Goal: Communication & Community: Answer question/provide support

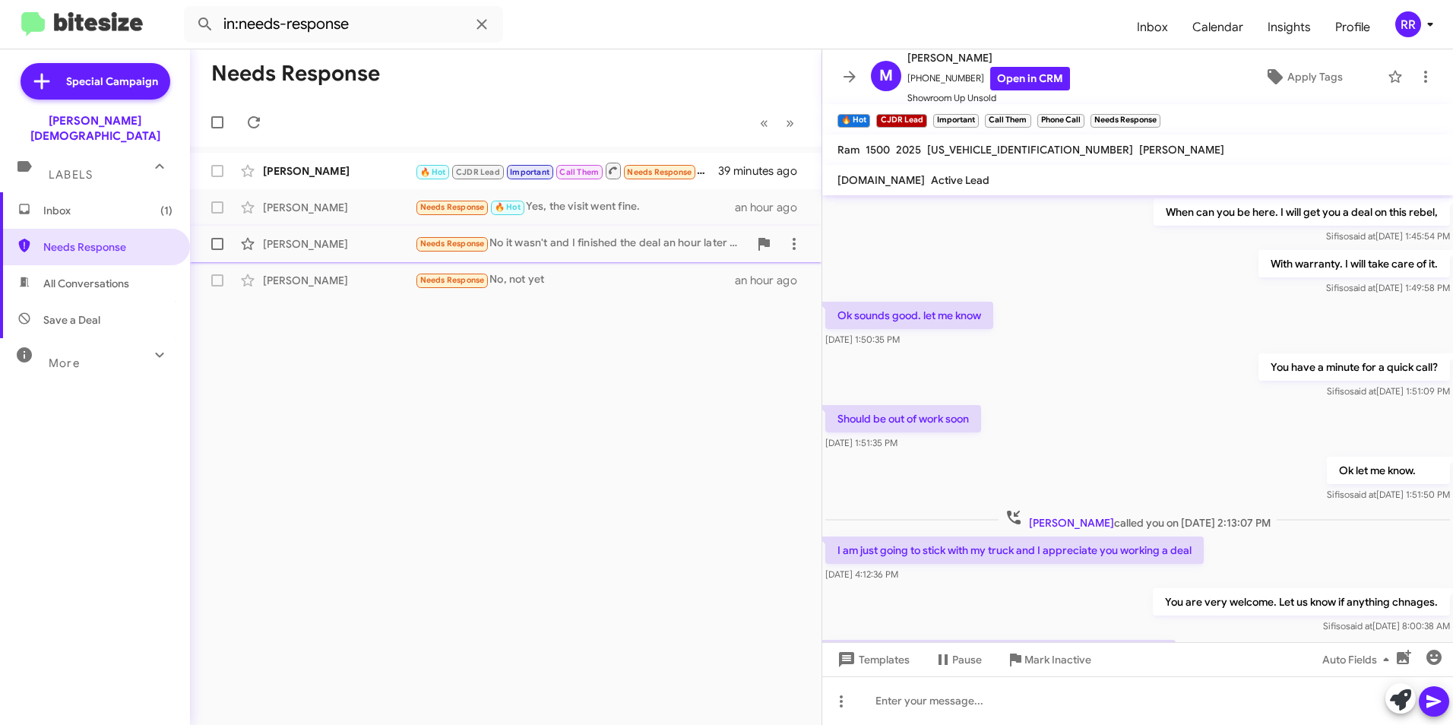
scroll to position [785, 0]
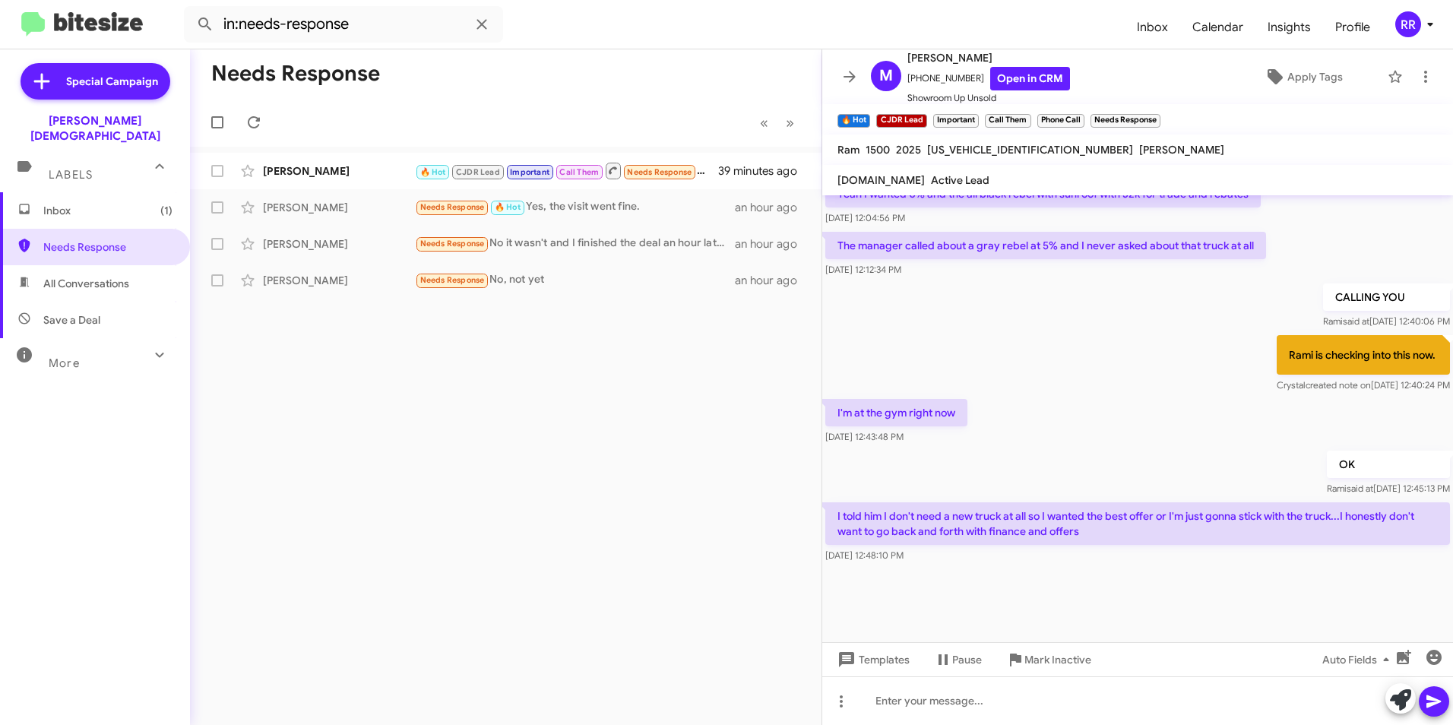
click at [74, 203] on span "Inbox (1)" at bounding box center [107, 210] width 129 height 15
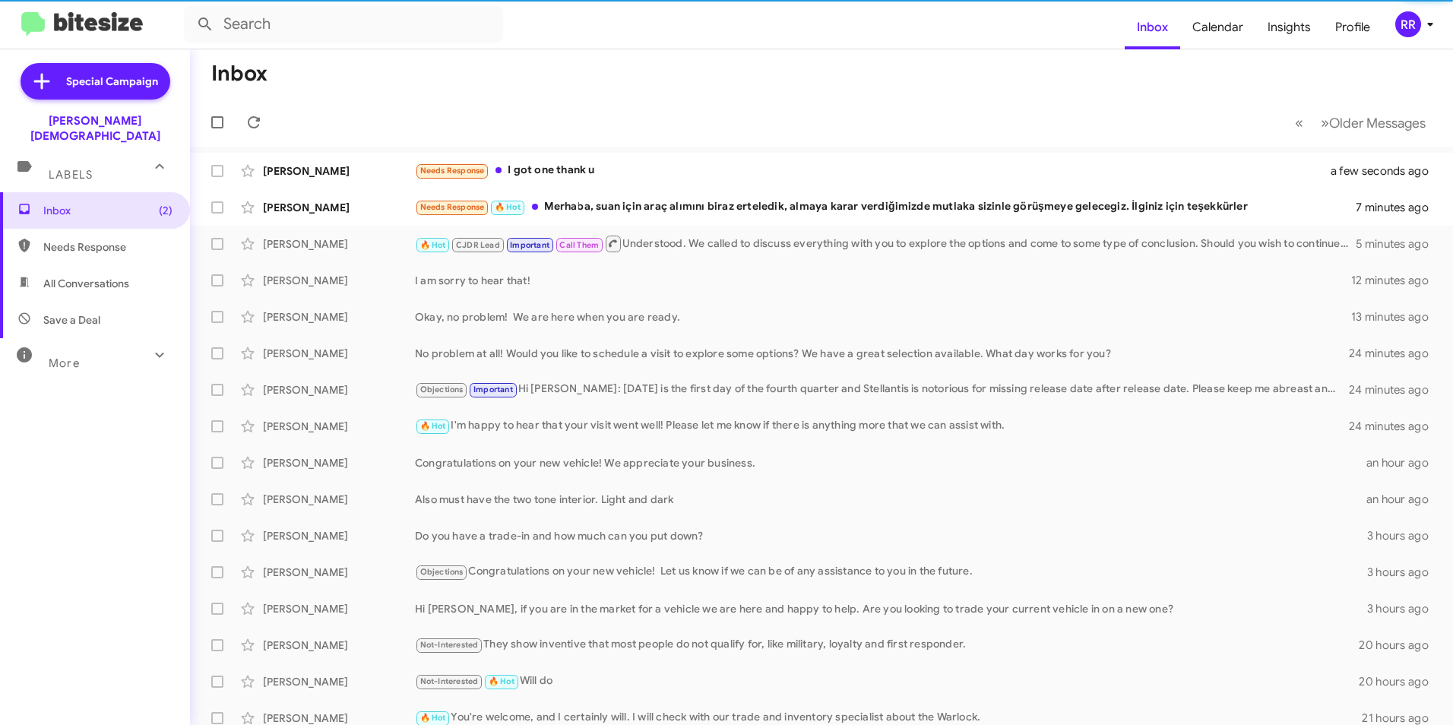
click at [69, 239] on span "Needs Response" at bounding box center [107, 246] width 129 height 15
type input "in:needs-response"
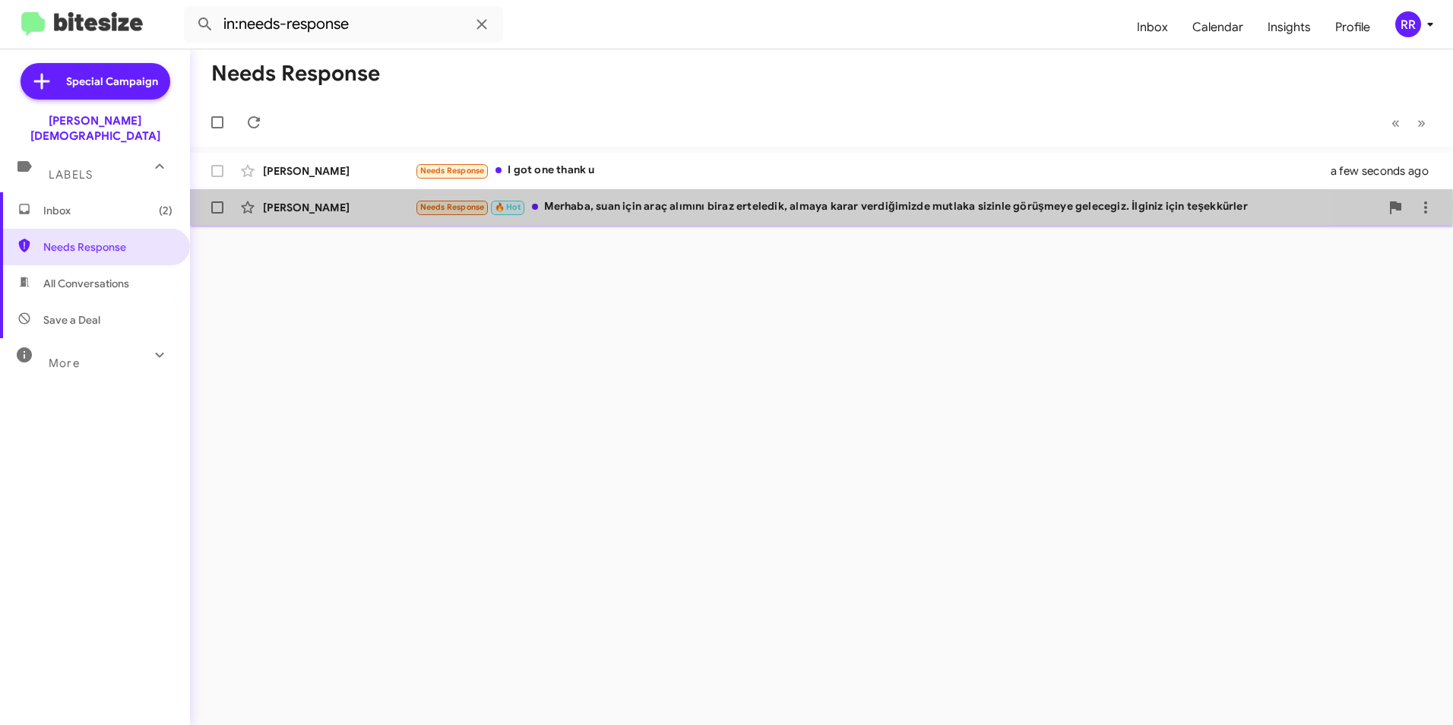
click at [330, 204] on div "[PERSON_NAME]" at bounding box center [339, 207] width 152 height 15
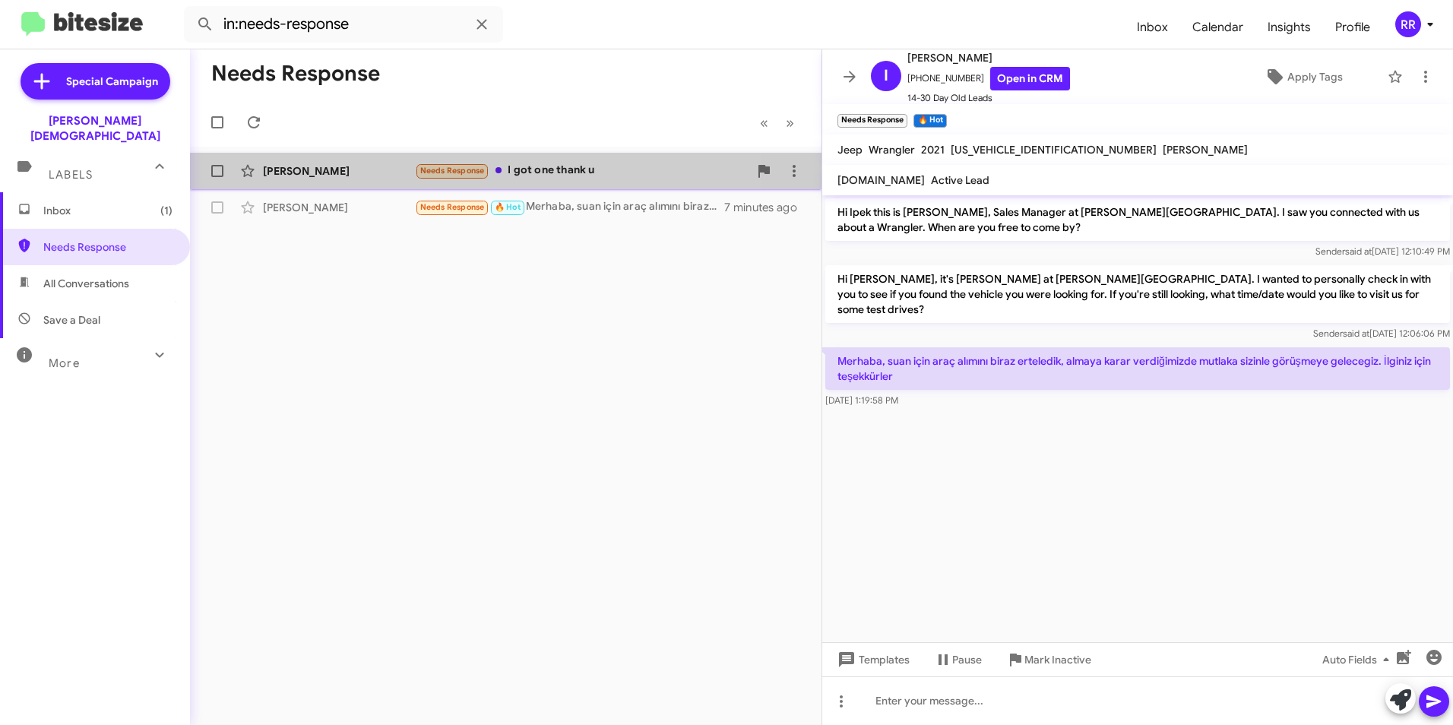
click at [308, 178] on div "[PERSON_NAME]" at bounding box center [339, 170] width 152 height 15
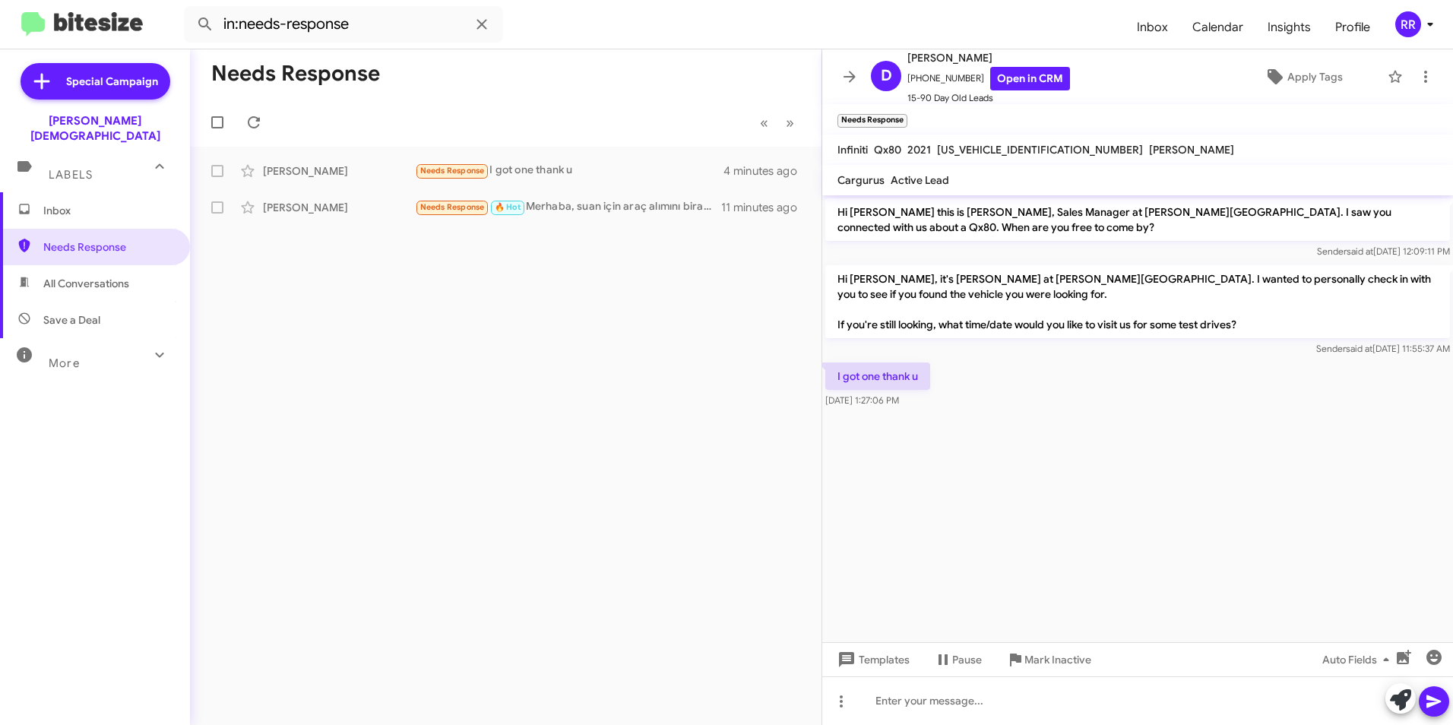
click at [85, 203] on span "Inbox" at bounding box center [107, 210] width 129 height 15
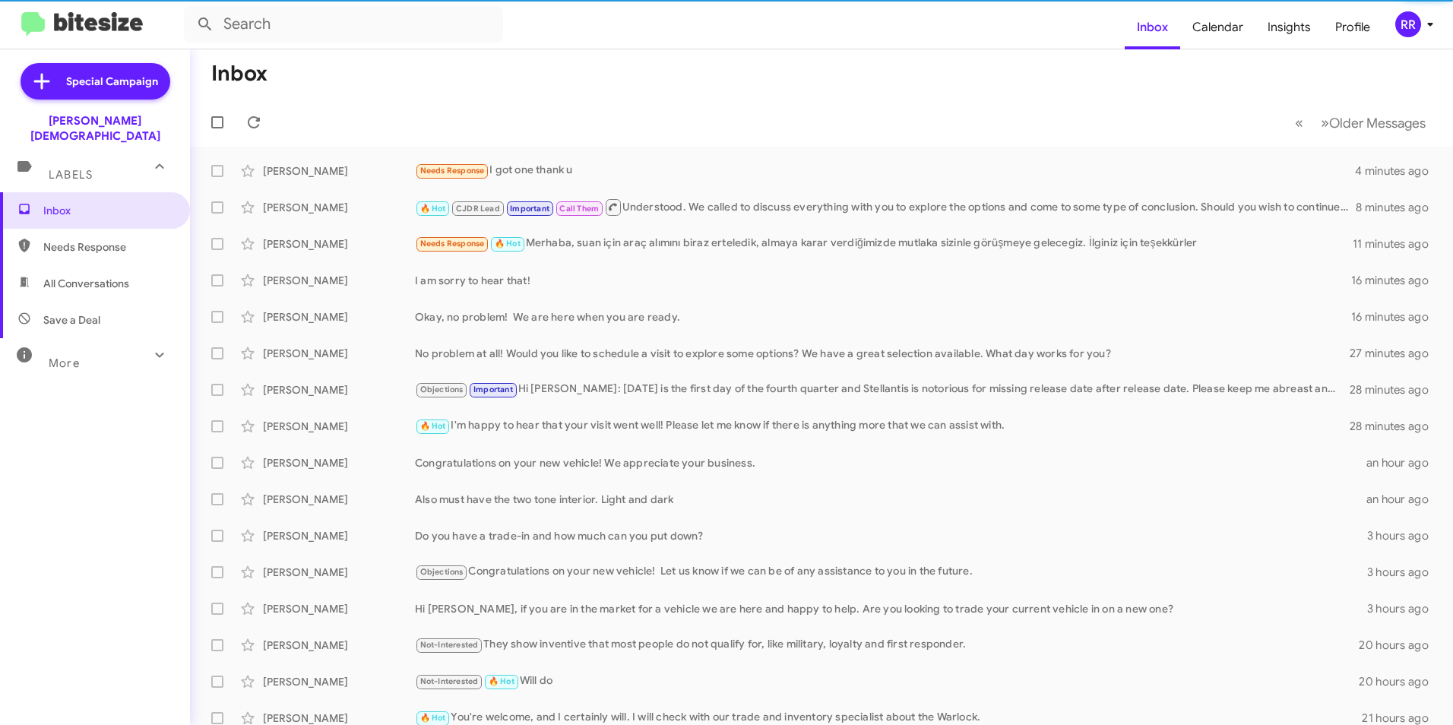
click at [96, 239] on span "Needs Response" at bounding box center [107, 246] width 129 height 15
type input "in:needs-response"
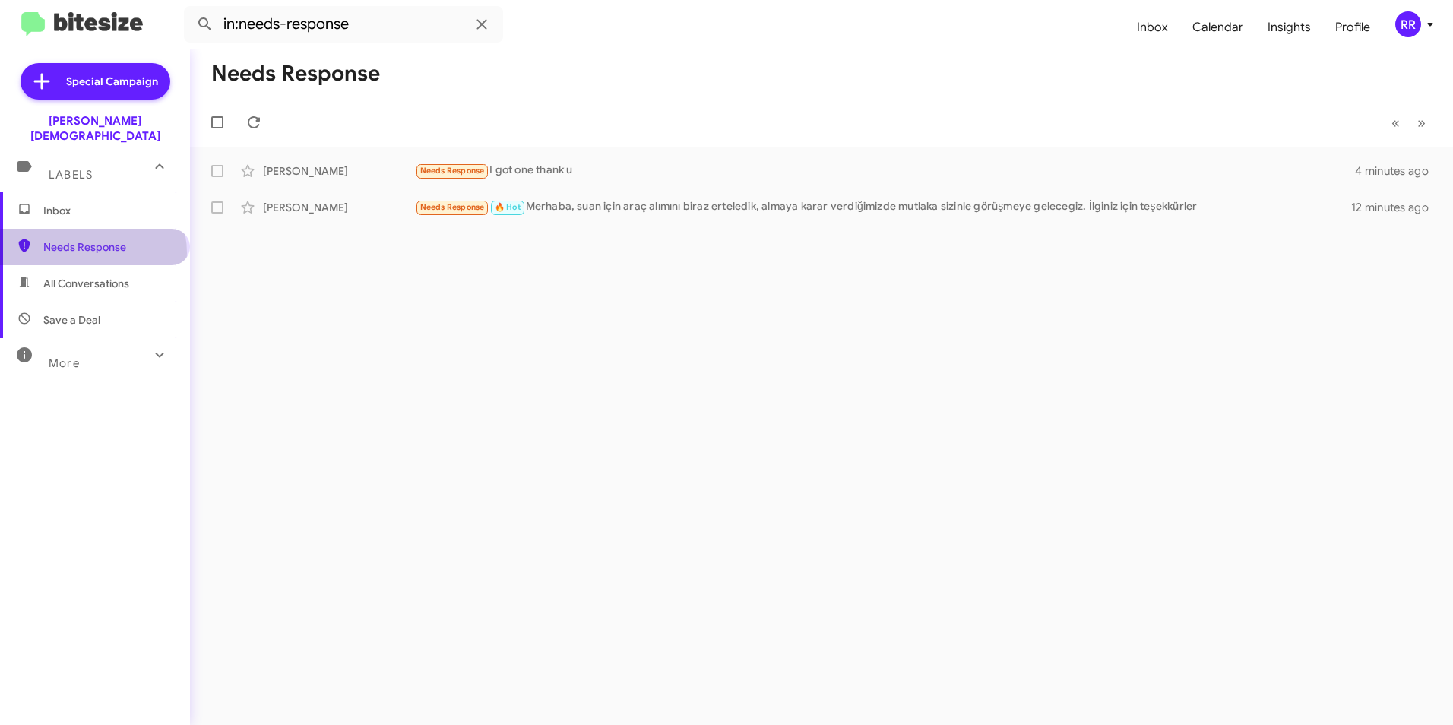
click at [92, 239] on span "Needs Response" at bounding box center [107, 246] width 129 height 15
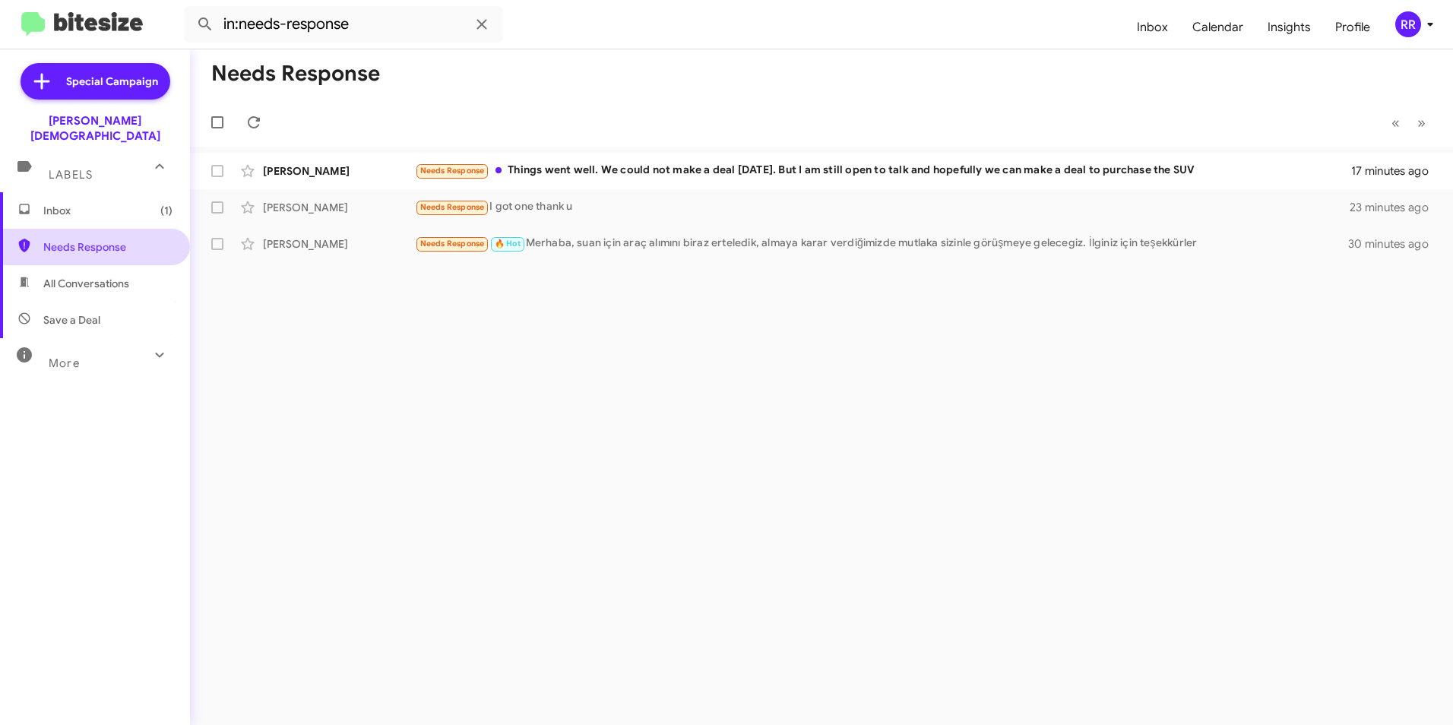
click at [81, 239] on span "Needs Response" at bounding box center [95, 247] width 190 height 36
click at [307, 173] on div "[PERSON_NAME]" at bounding box center [339, 170] width 152 height 15
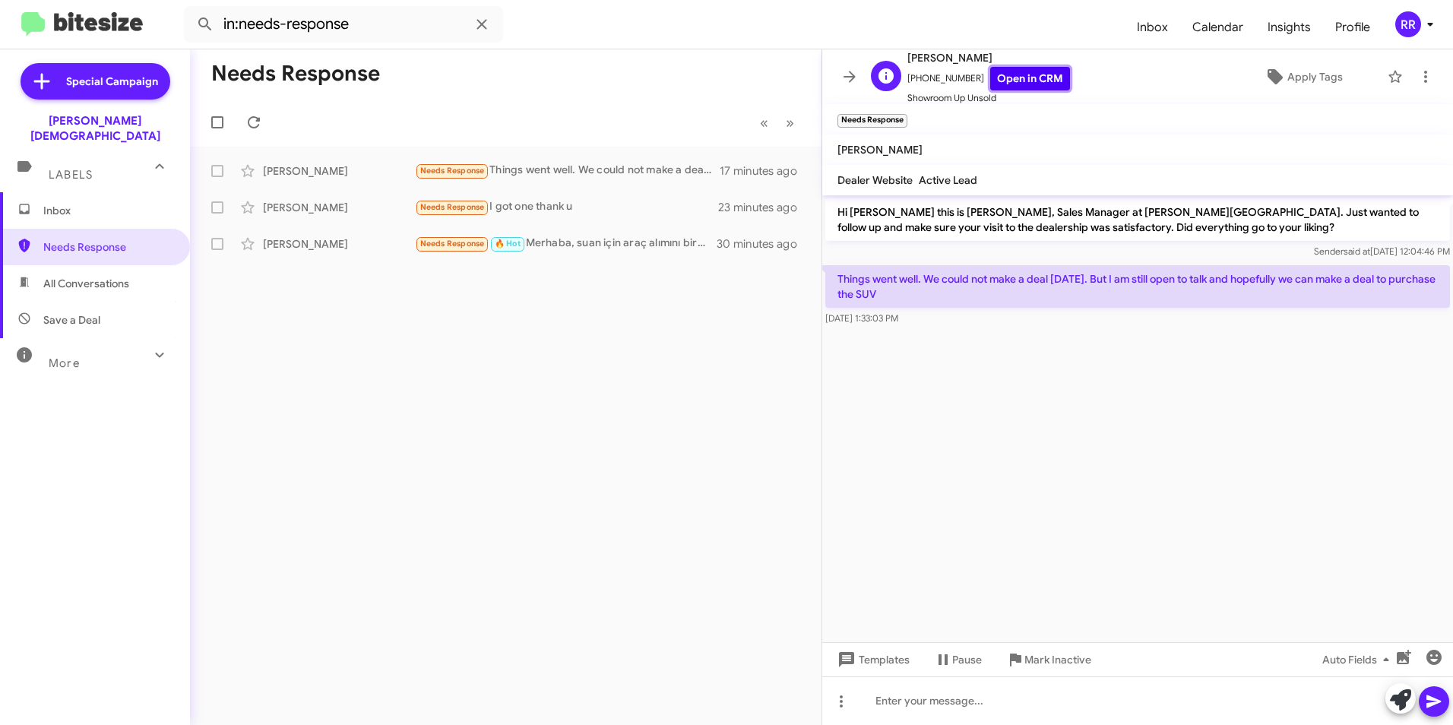
click at [1012, 71] on link "Open in CRM" at bounding box center [1030, 79] width 80 height 24
click at [112, 240] on span "Needs Response" at bounding box center [95, 247] width 190 height 36
